Goal: Transaction & Acquisition: Book appointment/travel/reservation

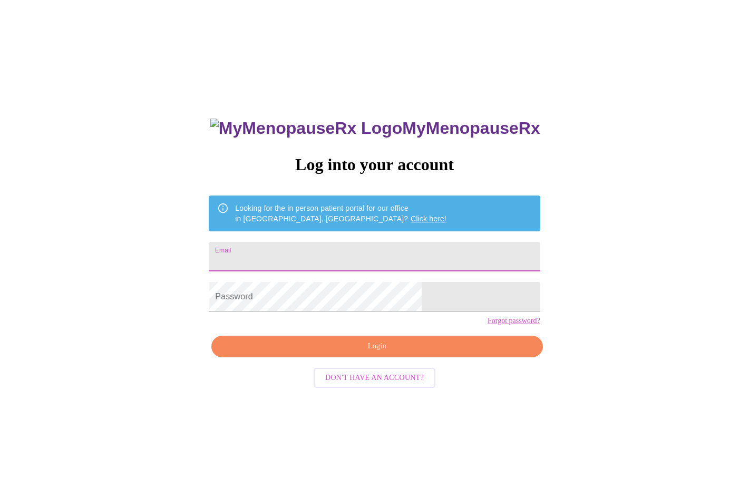
click at [358, 245] on input "Email" at bounding box center [374, 257] width 331 height 30
type input "[EMAIL_ADDRESS][DOMAIN_NAME]"
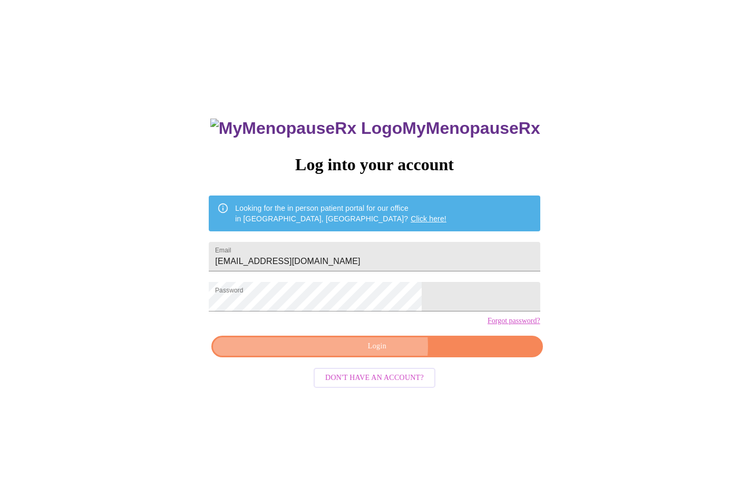
click at [379, 353] on span "Login" at bounding box center [376, 346] width 307 height 13
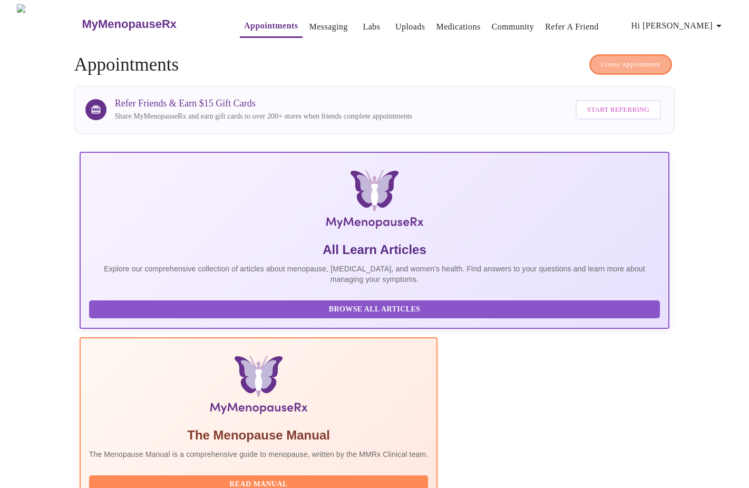
click at [590, 63] on button "Create Appointment" at bounding box center [630, 64] width 83 height 21
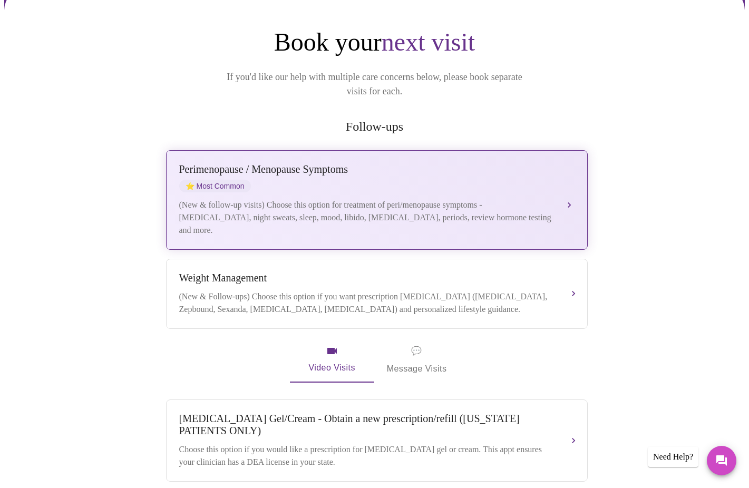
scroll to position [97, 0]
click at [534, 172] on div "[MEDICAL_DATA] / Menopause Symptoms ⭐ Most Common" at bounding box center [366, 177] width 374 height 29
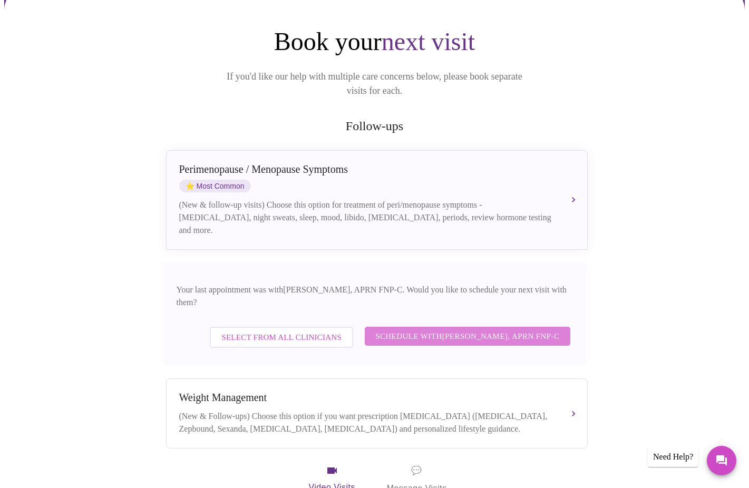
click at [482, 329] on span "Schedule with [PERSON_NAME], APRN FNP-C" at bounding box center [467, 336] width 184 height 14
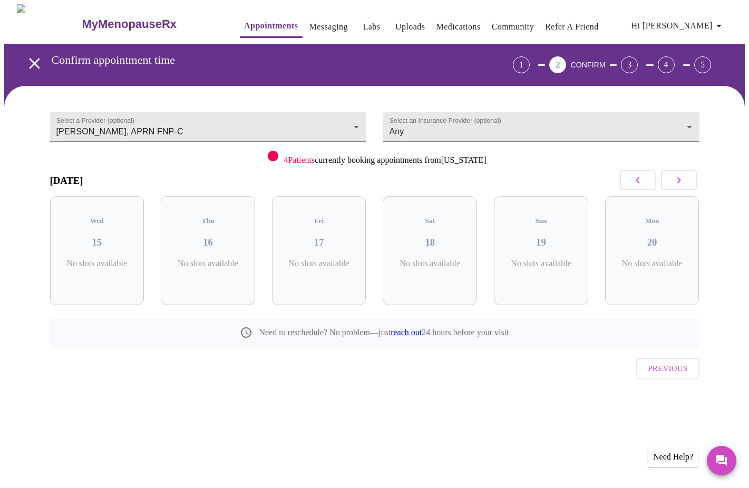
scroll to position [0, 0]
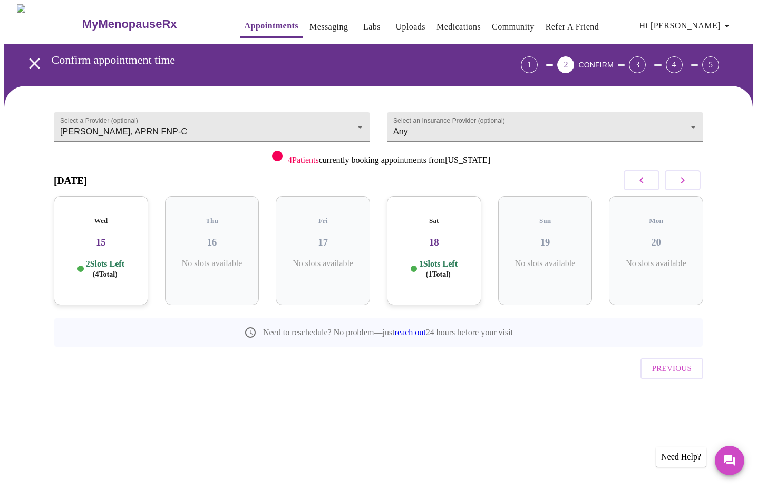
click at [678, 183] on icon "button" at bounding box center [682, 180] width 13 height 13
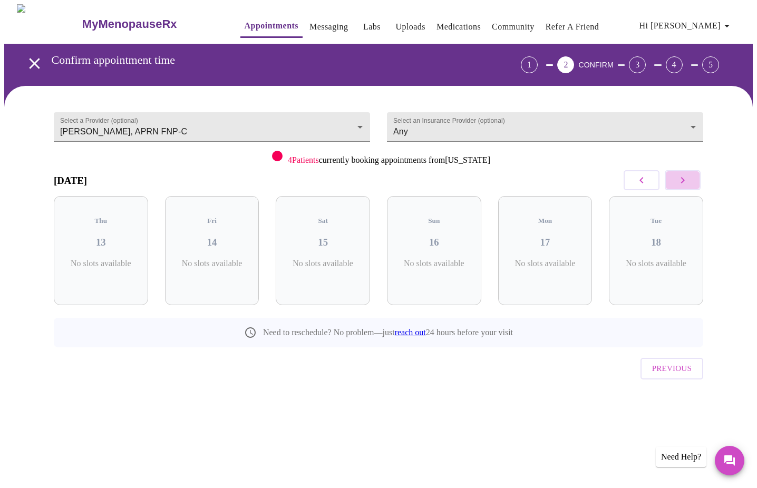
click at [678, 183] on icon "button" at bounding box center [682, 180] width 13 height 13
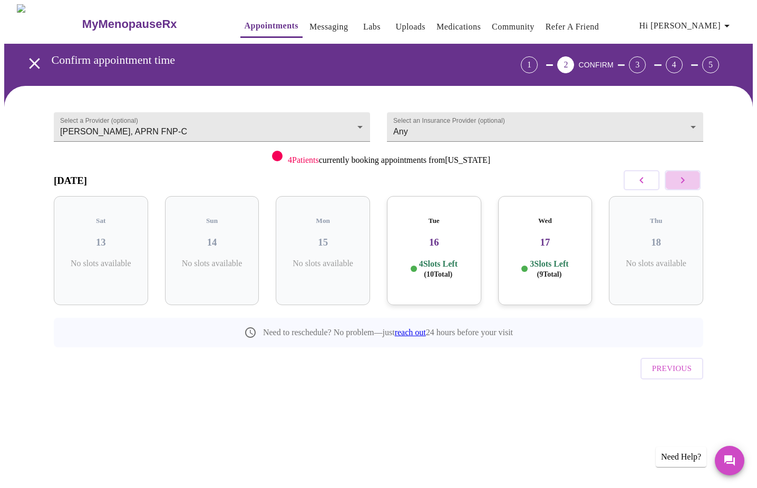
click at [678, 183] on icon "button" at bounding box center [682, 180] width 13 height 13
click at [675, 180] on button "button" at bounding box center [682, 180] width 36 height 20
click at [681, 182] on icon "button" at bounding box center [683, 180] width 4 height 6
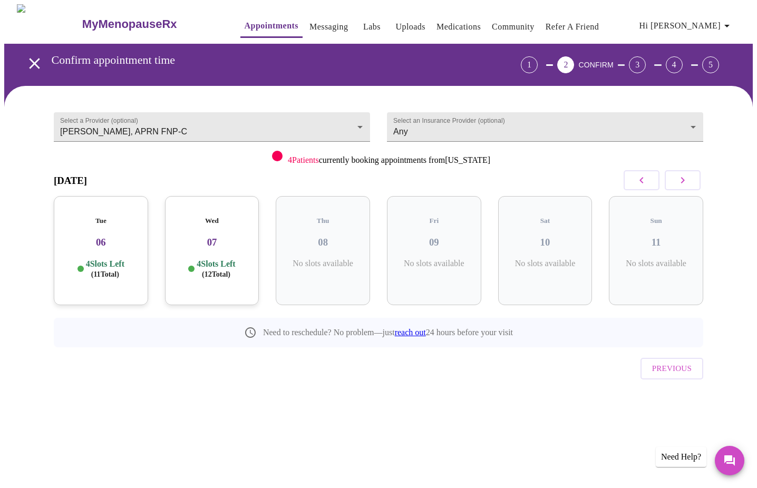
click at [641, 184] on icon "button" at bounding box center [641, 180] width 13 height 13
click at [640, 183] on icon "button" at bounding box center [641, 180] width 13 height 13
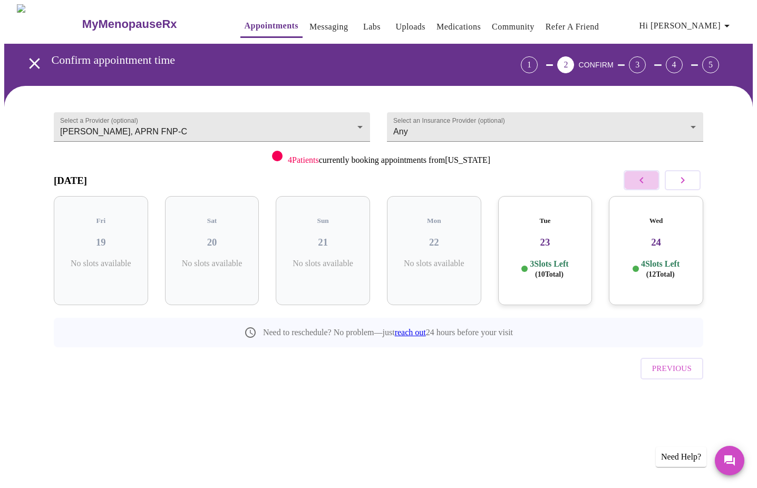
click at [640, 183] on icon "button" at bounding box center [641, 180] width 13 height 13
click at [636, 180] on icon "button" at bounding box center [641, 180] width 13 height 13
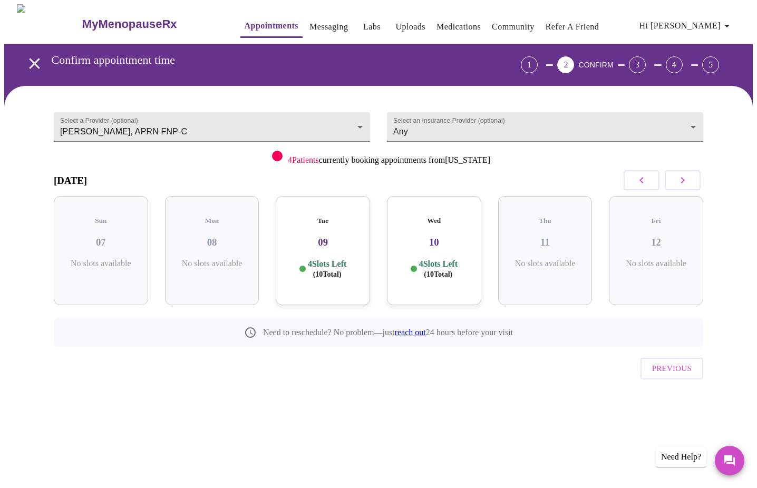
click at [447, 237] on h3 "10" at bounding box center [433, 243] width 77 height 12
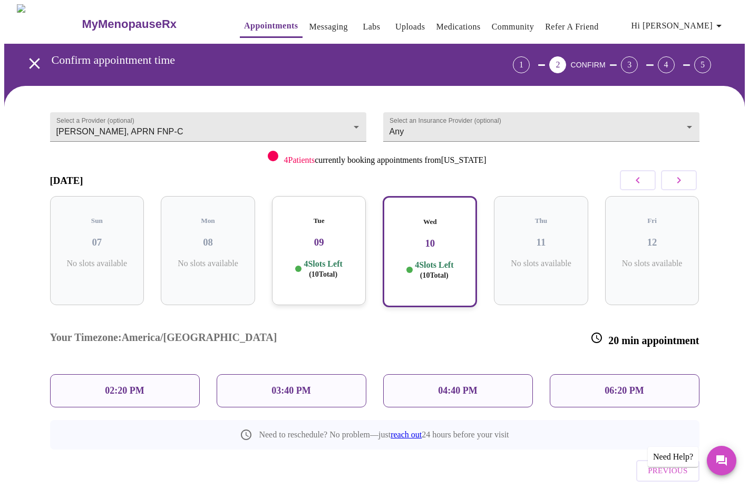
click at [277, 385] on p "03:40 PM" at bounding box center [290, 390] width 39 height 11
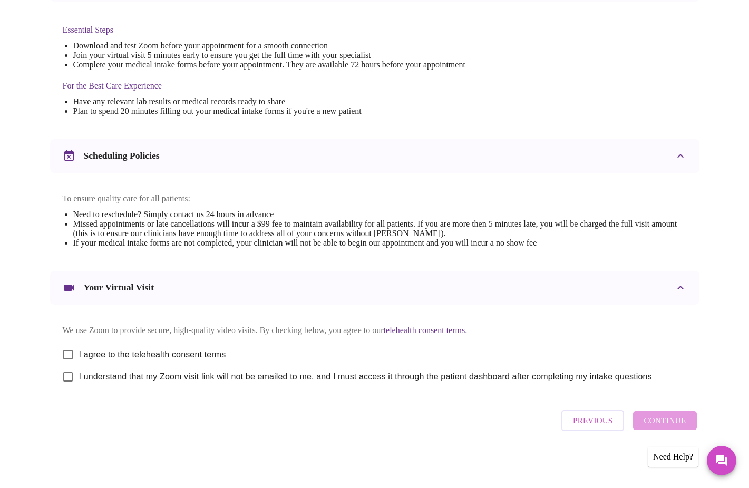
scroll to position [276, 0]
click at [212, 348] on span "I agree to the telehealth consent terms" at bounding box center [152, 354] width 147 height 13
click at [79, 348] on input "I agree to the telehealth consent terms" at bounding box center [68, 355] width 22 height 22
checkbox input "true"
click at [257, 373] on span "I understand that my Zoom visit link will not be emailed to me, and I must acce…" at bounding box center [365, 376] width 573 height 13
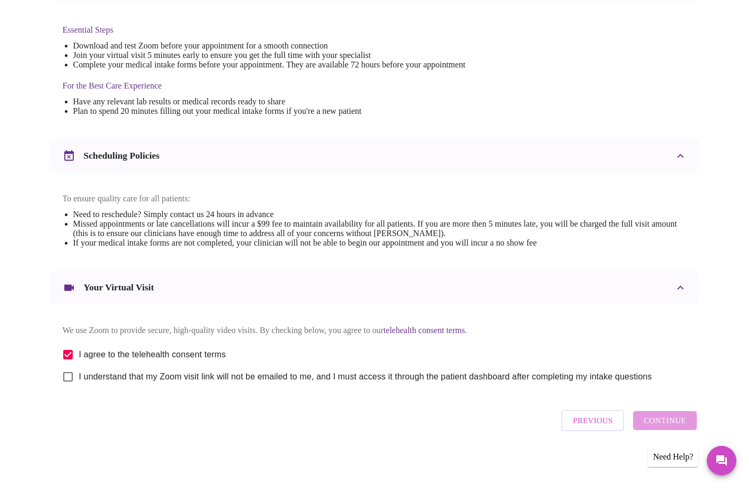
click at [79, 373] on input "I understand that my Zoom visit link will not be emailed to me, and I must acce…" at bounding box center [68, 377] width 22 height 22
checkbox input "true"
click at [674, 426] on span "Continue" at bounding box center [664, 421] width 42 height 14
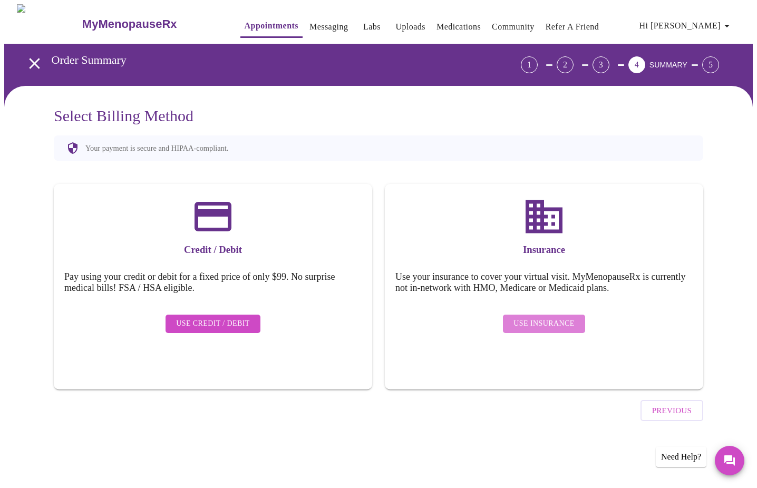
click at [550, 317] on span "Use Insurance" at bounding box center [543, 323] width 61 height 13
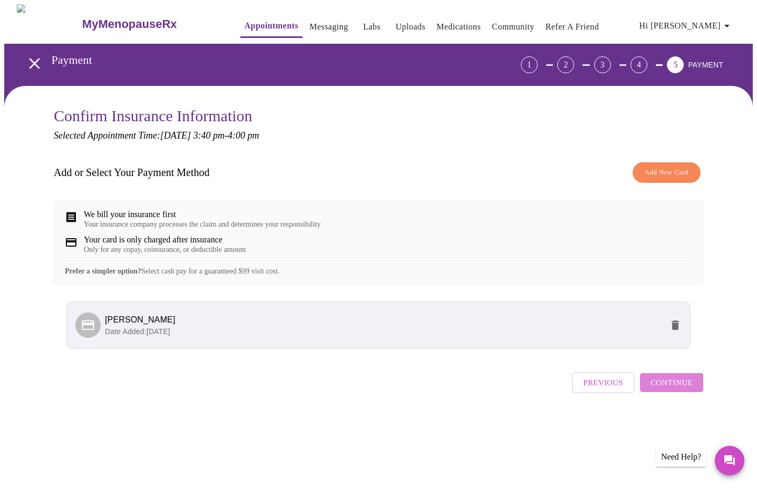
click at [670, 389] on span "Continue" at bounding box center [671, 383] width 42 height 14
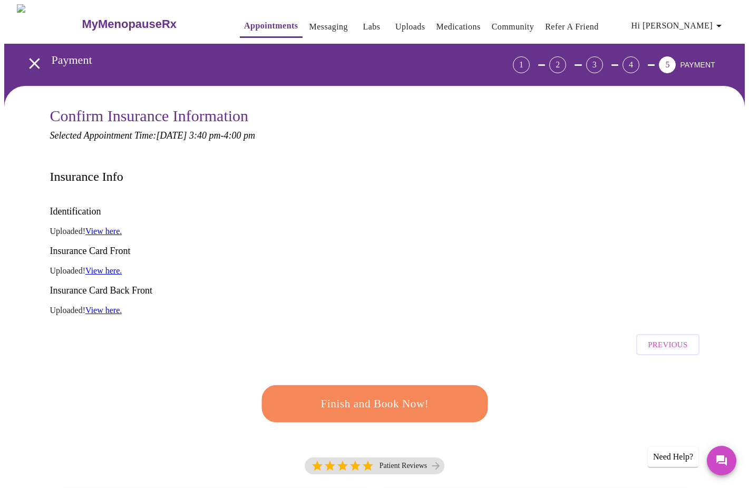
click at [422, 384] on button "Finish and Book Now!" at bounding box center [374, 403] width 237 height 38
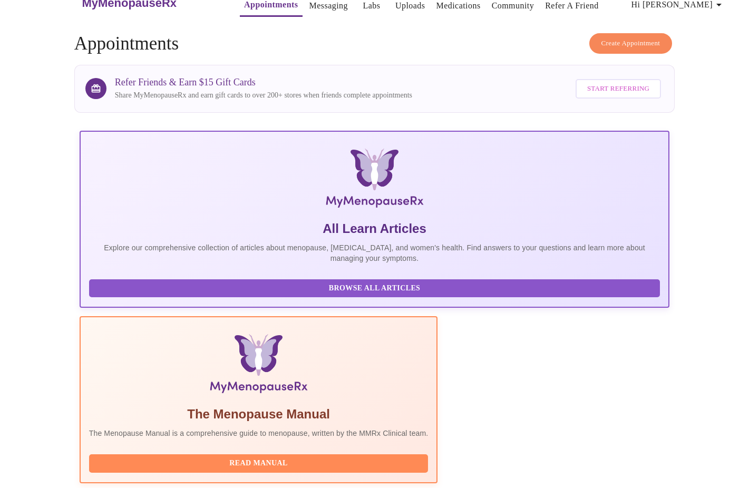
scroll to position [19, 0]
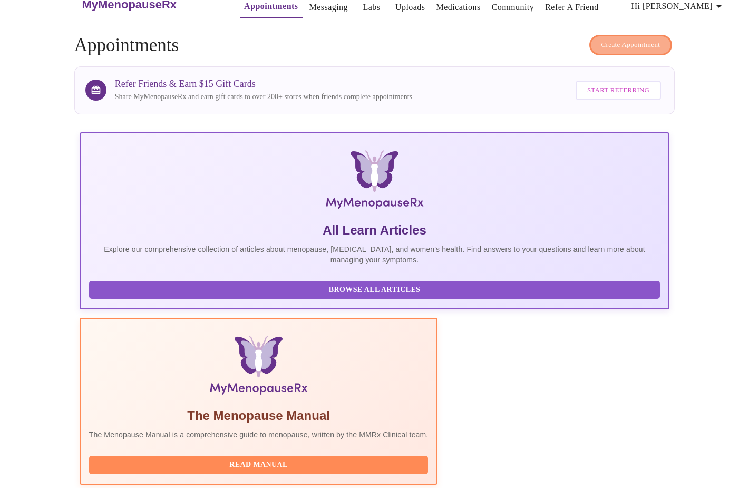
click at [630, 39] on span "Create Appointment" at bounding box center [630, 45] width 59 height 12
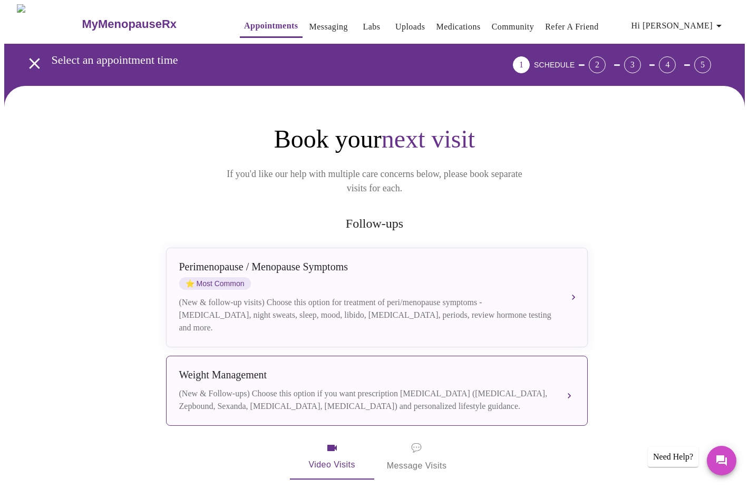
click at [444, 371] on div "[MEDICAL_DATA] (New & Follow-ups) Choose this option if you want prescription […" at bounding box center [376, 391] width 395 height 44
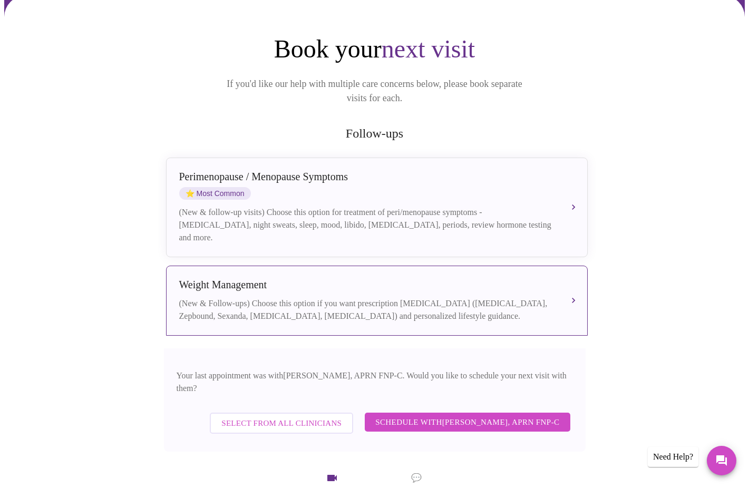
scroll to position [109, 0]
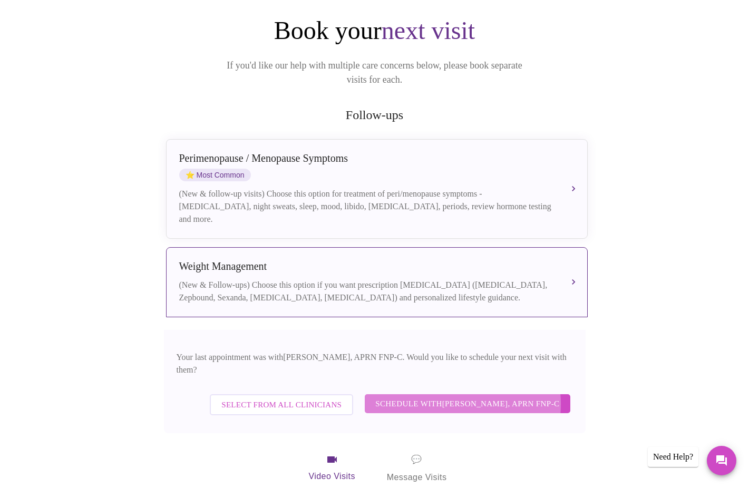
click at [446, 397] on span "Schedule with [PERSON_NAME], APRN FNP-C" at bounding box center [467, 404] width 184 height 14
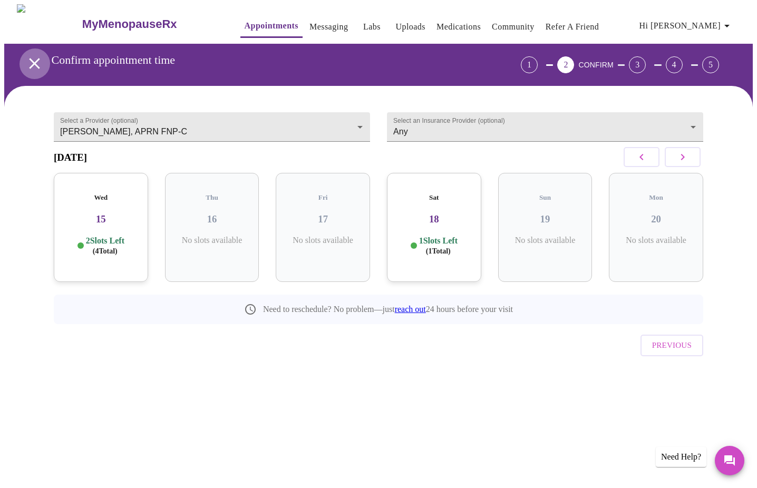
click at [26, 57] on icon "open drawer" at bounding box center [34, 63] width 18 height 18
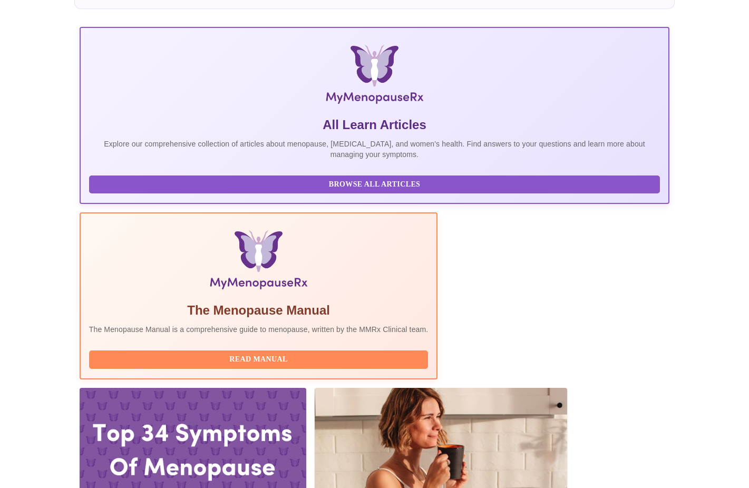
scroll to position [77, 0]
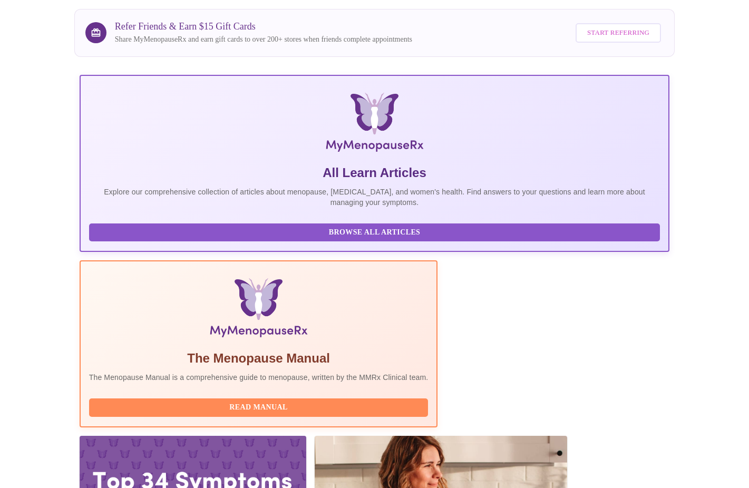
click at [609, 32] on span "Start Referring" at bounding box center [618, 33] width 62 height 12
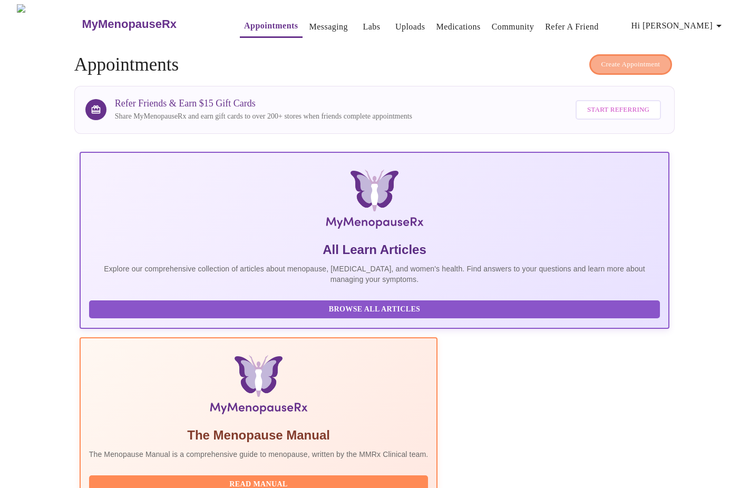
click at [619, 63] on span "Create Appointment" at bounding box center [630, 64] width 59 height 12
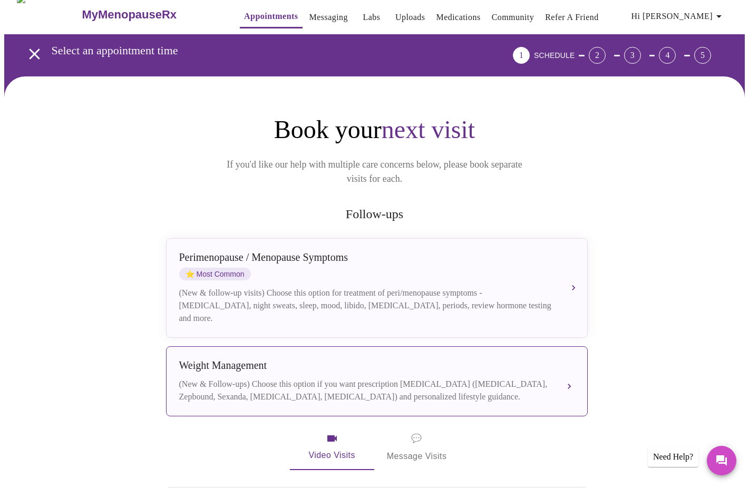
scroll to position [13, 0]
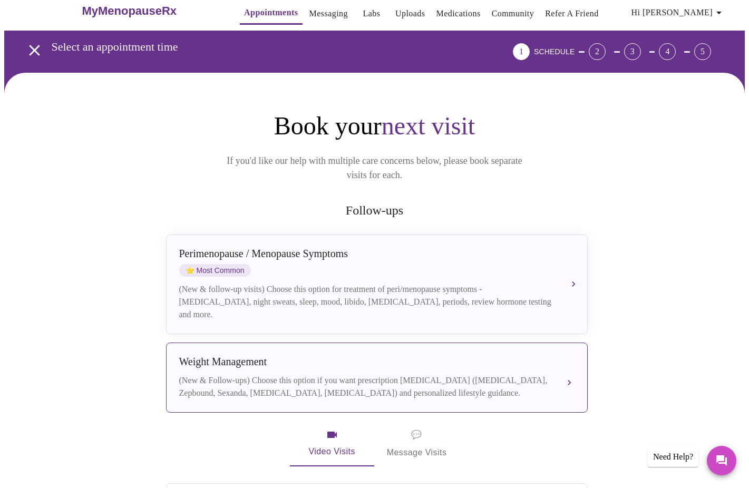
click at [449, 356] on div "Weight Management" at bounding box center [366, 362] width 374 height 12
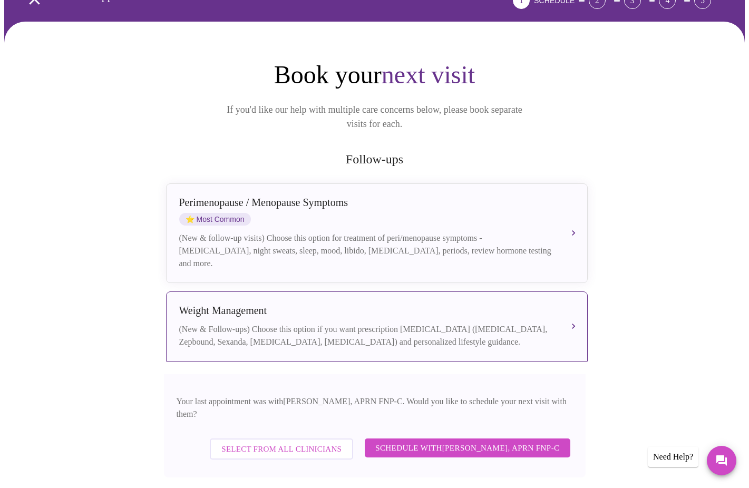
scroll to position [73, 0]
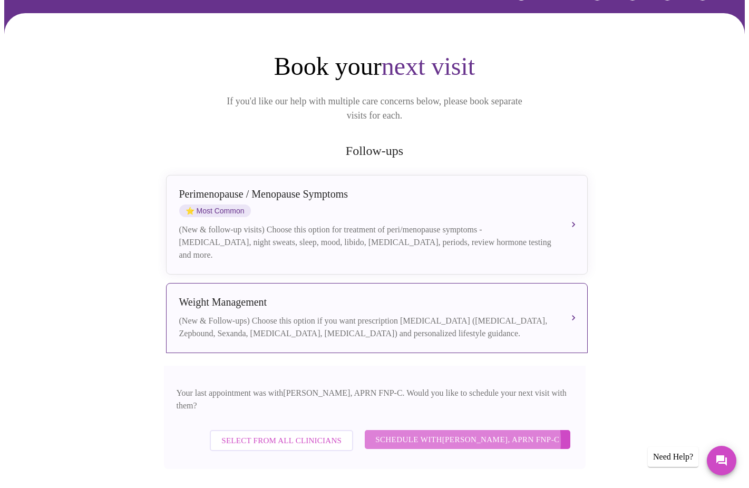
click at [461, 433] on span "Schedule with [PERSON_NAME], APRN FNP-C" at bounding box center [467, 440] width 184 height 14
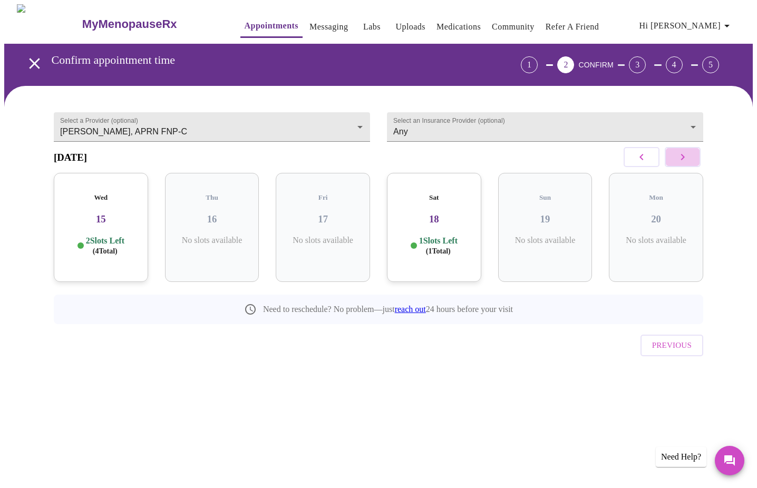
click at [680, 160] on icon "button" at bounding box center [682, 157] width 13 height 13
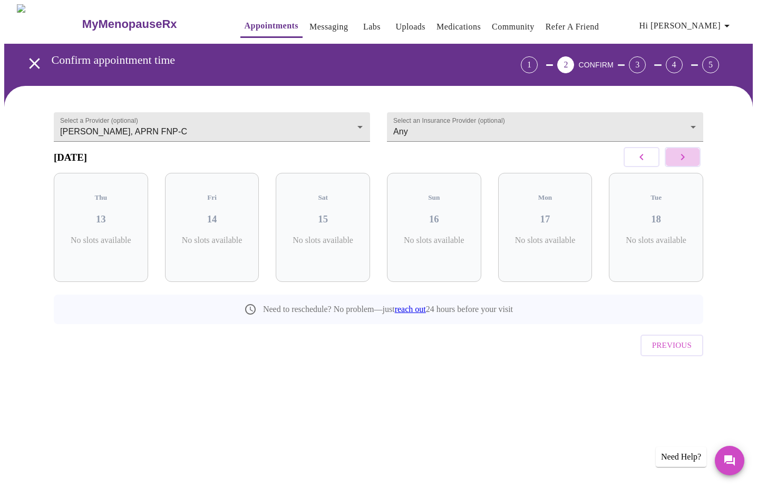
click at [680, 160] on icon "button" at bounding box center [682, 157] width 13 height 13
click at [679, 161] on icon "button" at bounding box center [682, 157] width 13 height 13
click at [641, 160] on icon "button" at bounding box center [641, 157] width 4 height 6
click at [113, 236] on p "5 Slots Left ( 6 Total)" at bounding box center [105, 246] width 38 height 21
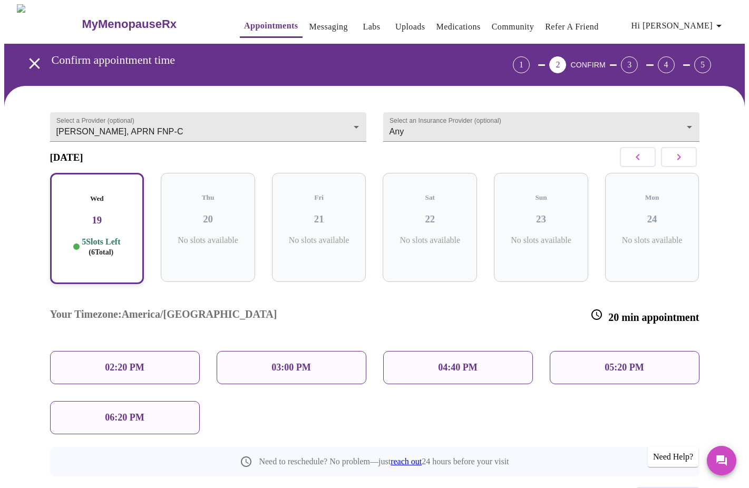
click at [285, 362] on p "03:00 PM" at bounding box center [290, 367] width 39 height 11
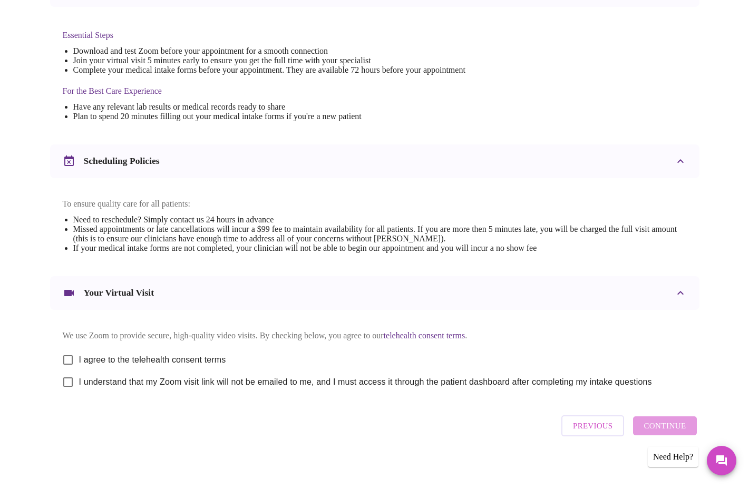
scroll to position [276, 0]
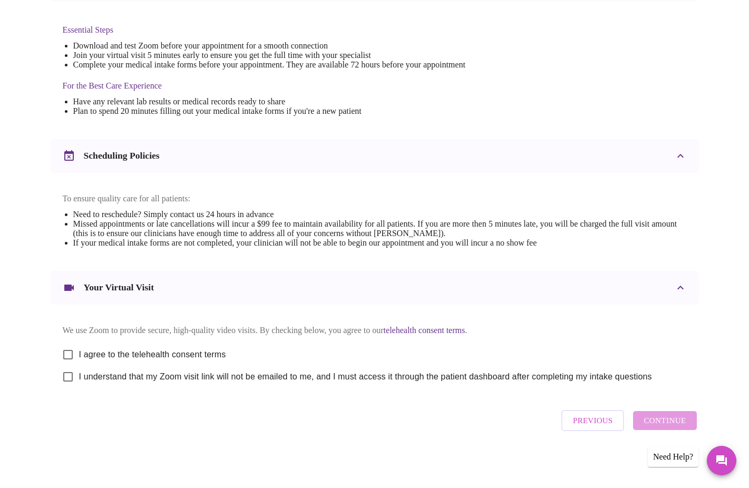
click at [175, 348] on span "I agree to the telehealth consent terms" at bounding box center [152, 354] width 147 height 13
click at [79, 346] on input "I agree to the telehealth consent terms" at bounding box center [68, 355] width 22 height 22
checkbox input "true"
click at [187, 377] on span "I understand that my Zoom visit link will not be emailed to me, and I must acce…" at bounding box center [365, 376] width 573 height 13
click at [79, 377] on input "I understand that my Zoom visit link will not be emailed to me, and I must acce…" at bounding box center [68, 377] width 22 height 22
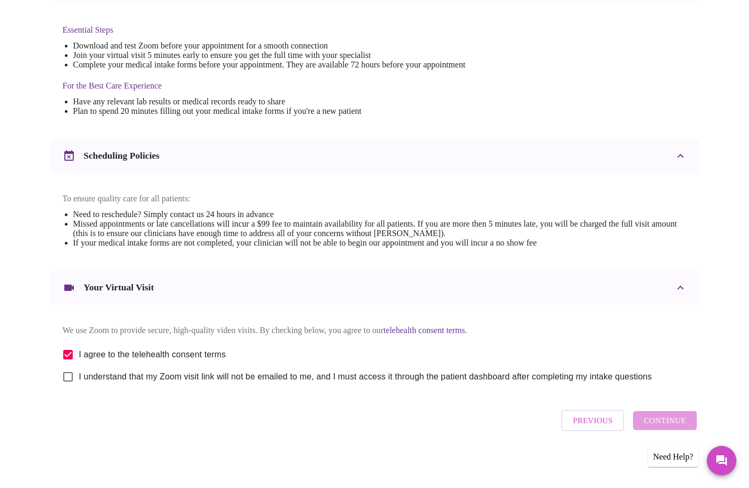
checkbox input "true"
click at [647, 425] on span "Continue" at bounding box center [664, 421] width 42 height 14
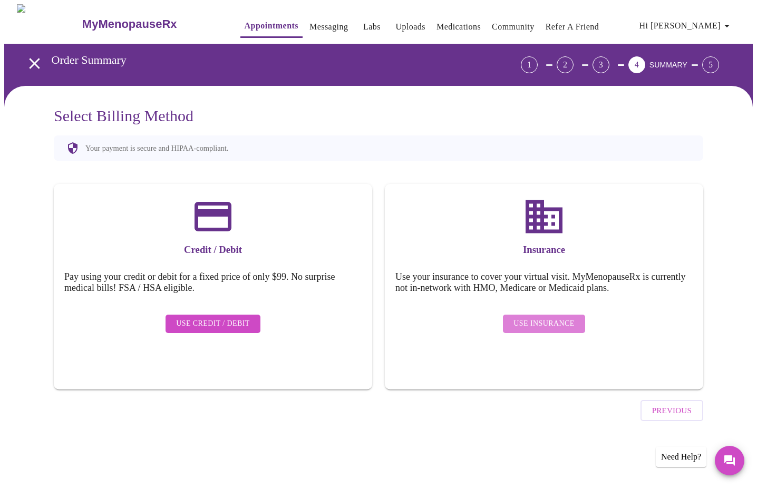
click at [553, 317] on span "Use Insurance" at bounding box center [543, 323] width 61 height 13
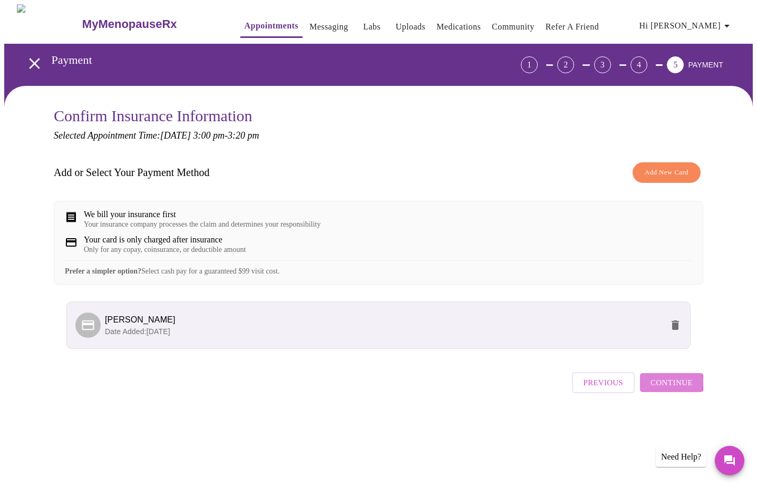
click at [667, 389] on span "Continue" at bounding box center [671, 383] width 42 height 14
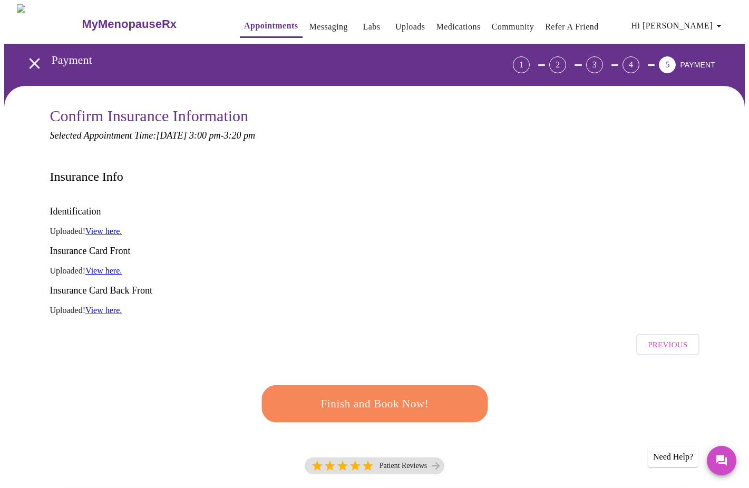
click at [383, 394] on span "Finish and Book Now!" at bounding box center [375, 404] width 200 height 20
